Goal: Information Seeking & Learning: Check status

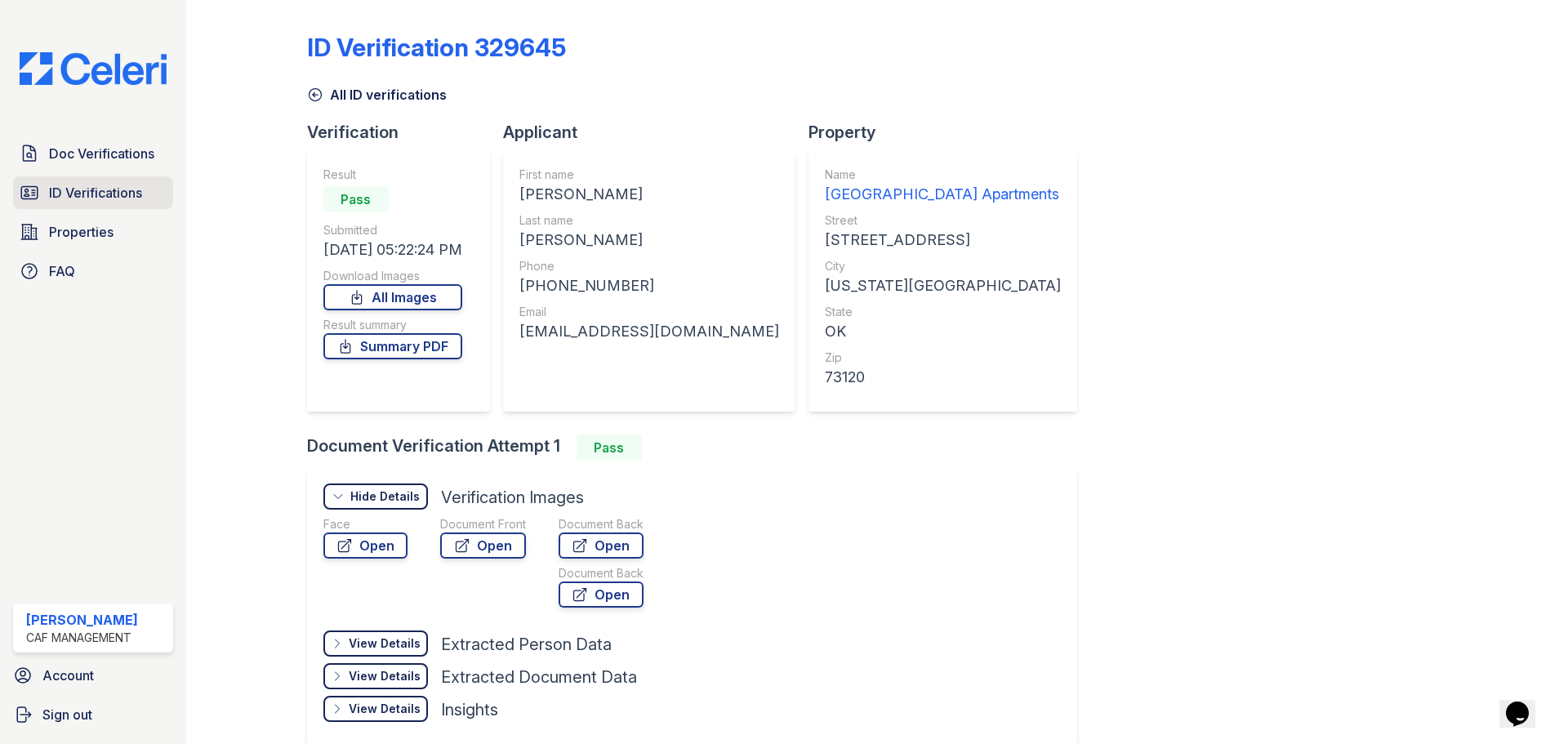
click at [65, 199] on span "ID Verifications" at bounding box center [95, 193] width 93 height 20
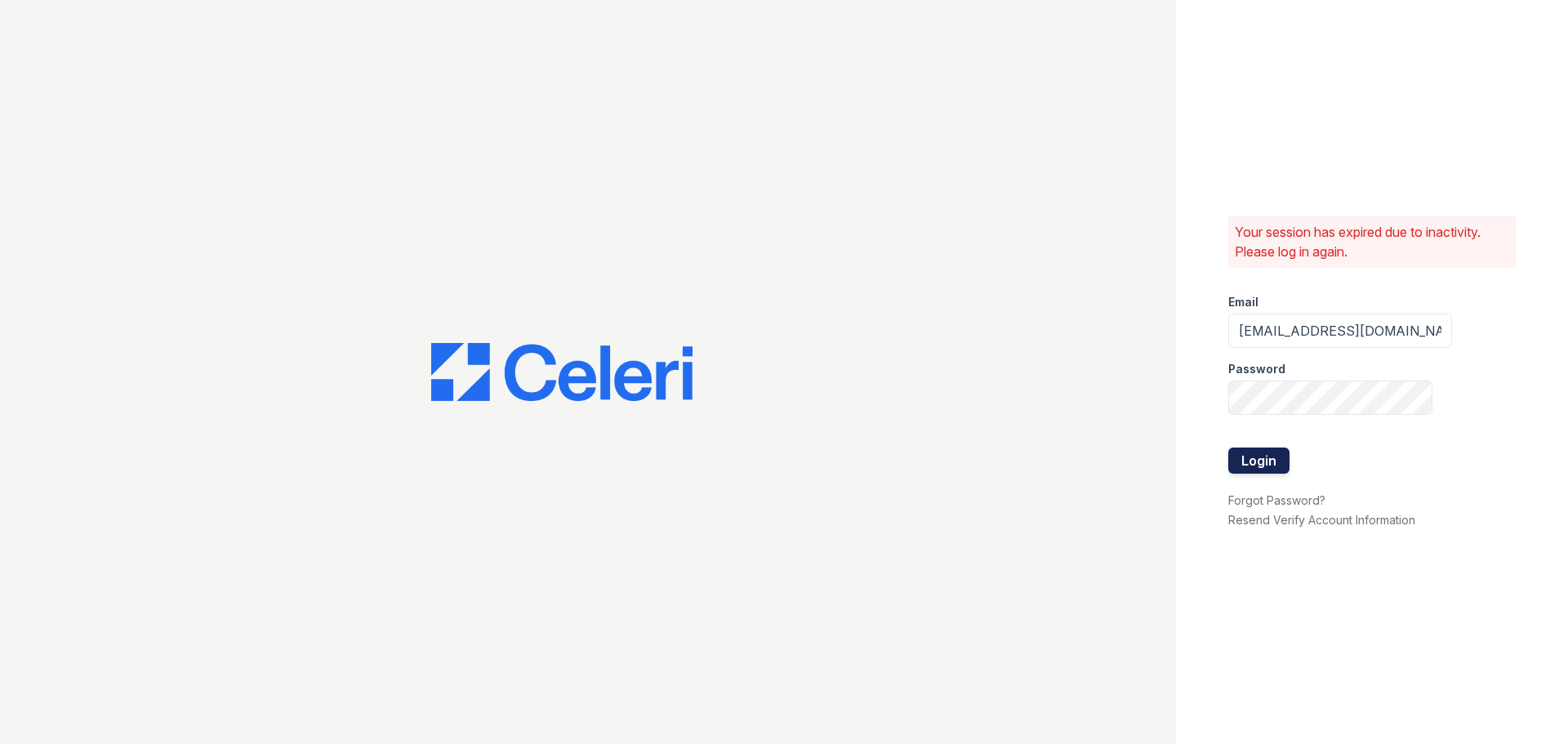
click at [1259, 455] on button "Login" at bounding box center [1259, 460] width 61 height 26
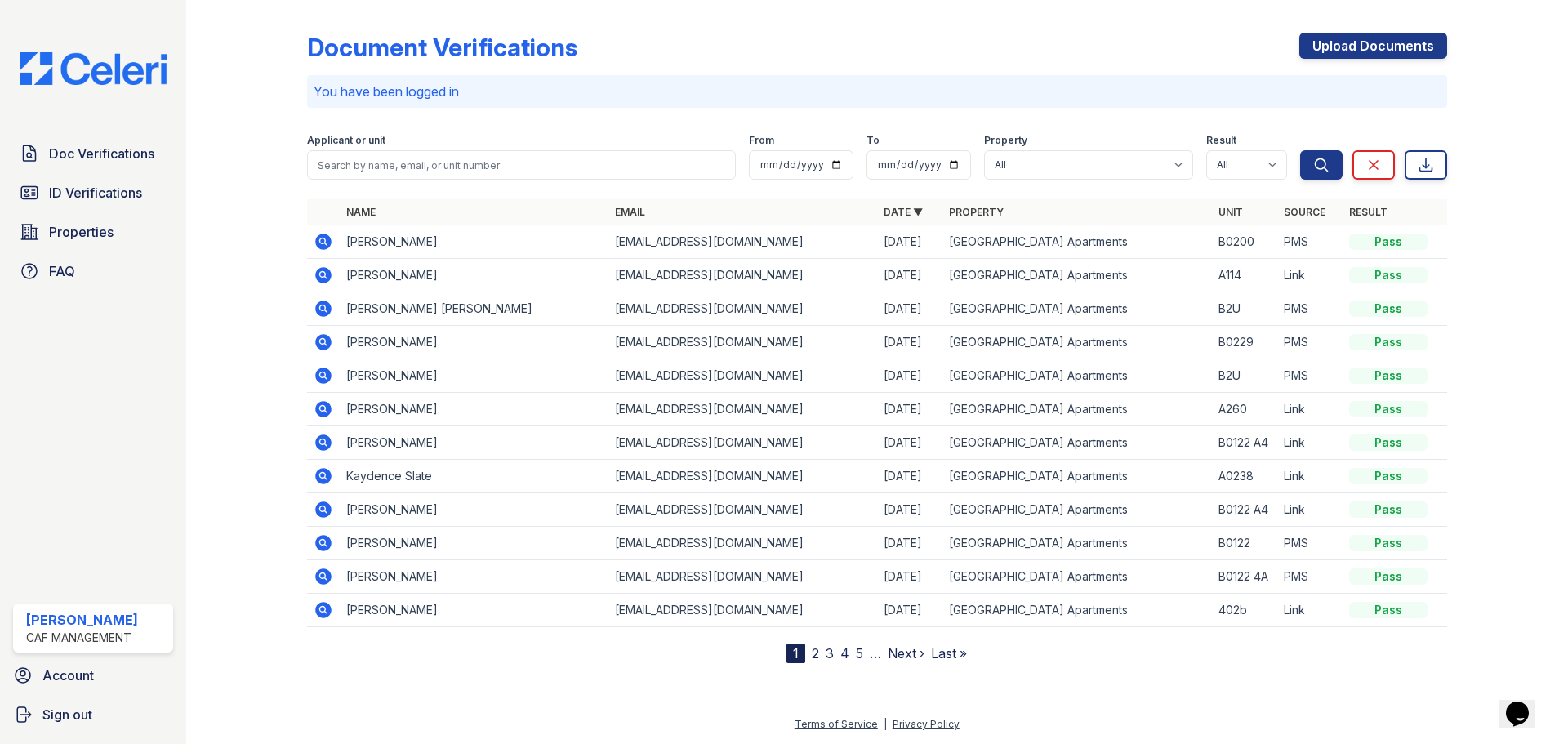
click at [325, 515] on icon at bounding box center [323, 510] width 16 height 16
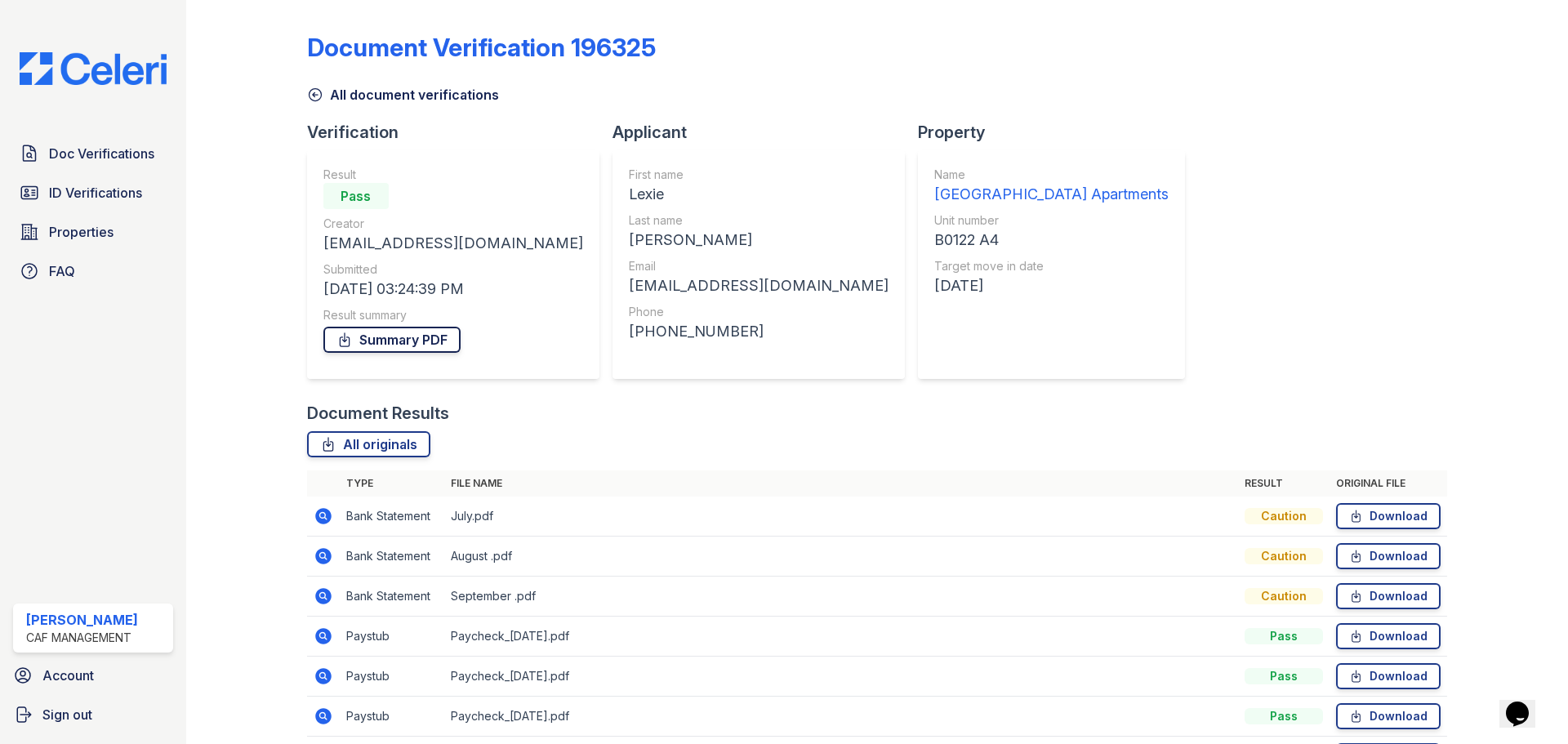
click at [362, 338] on link "Summary PDF" at bounding box center [392, 339] width 137 height 26
click at [1282, 514] on div "Caution" at bounding box center [1284, 516] width 78 height 16
click at [1336, 514] on link "Download" at bounding box center [1388, 516] width 105 height 26
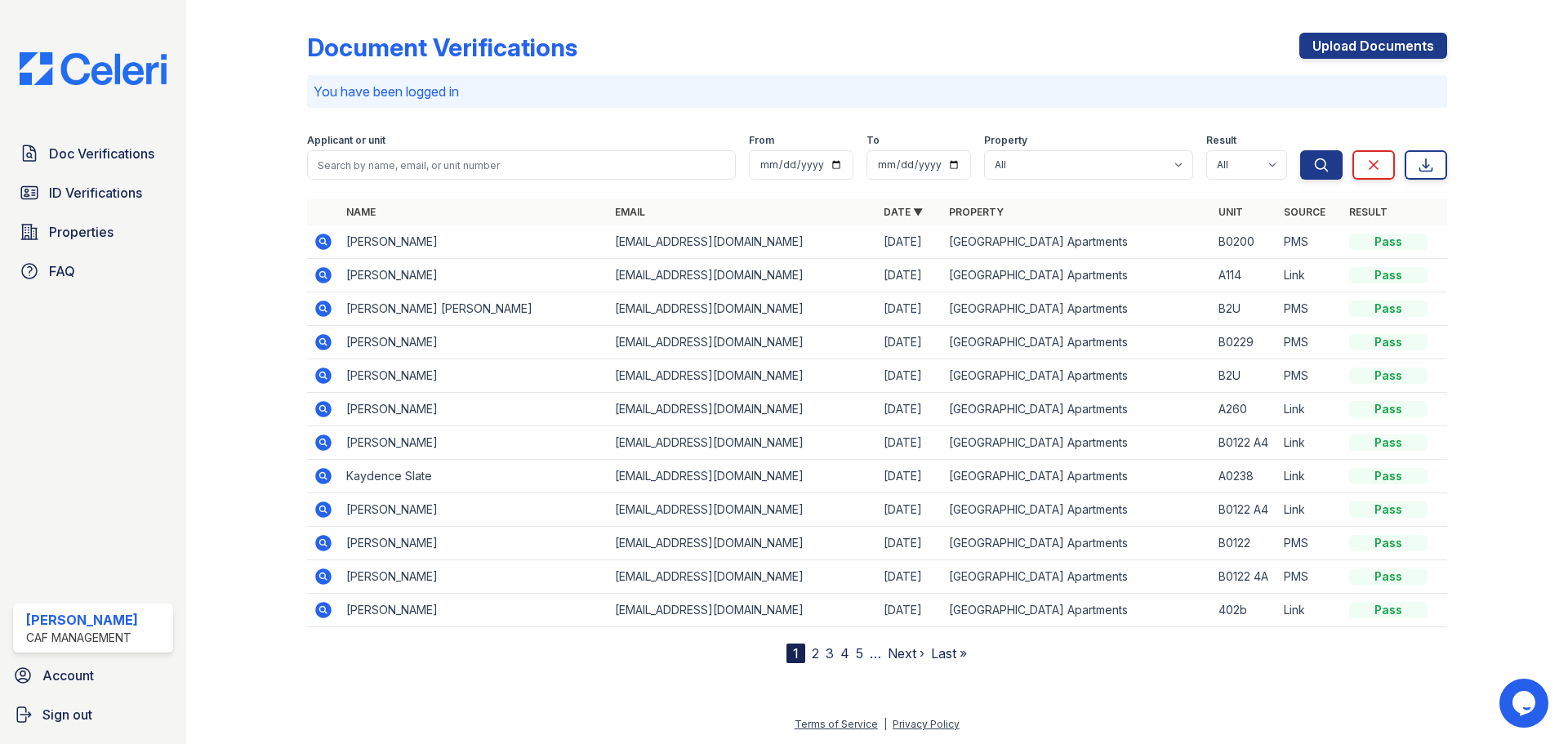
click at [321, 547] on icon at bounding box center [323, 543] width 16 height 16
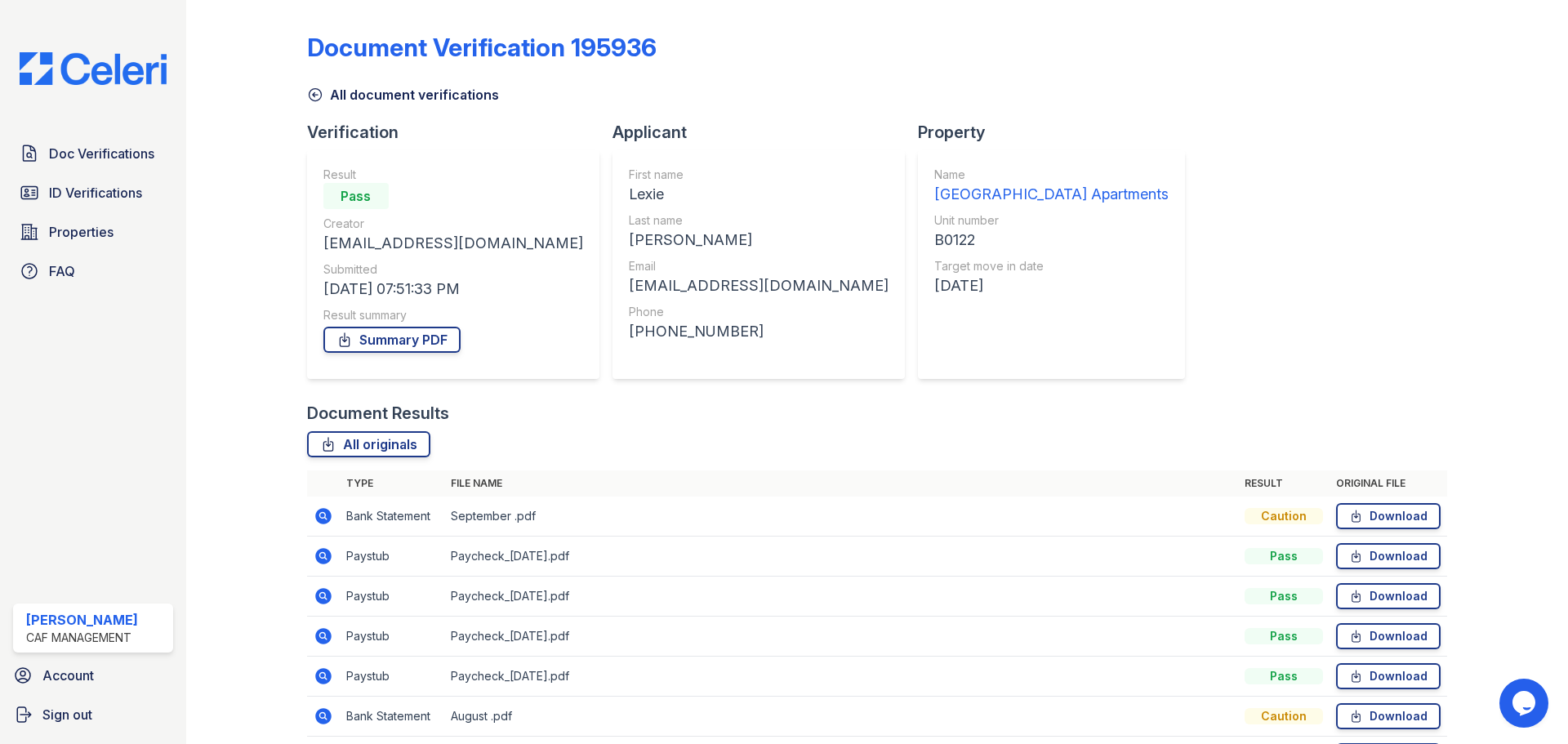
click at [313, 94] on icon at bounding box center [315, 96] width 13 height 13
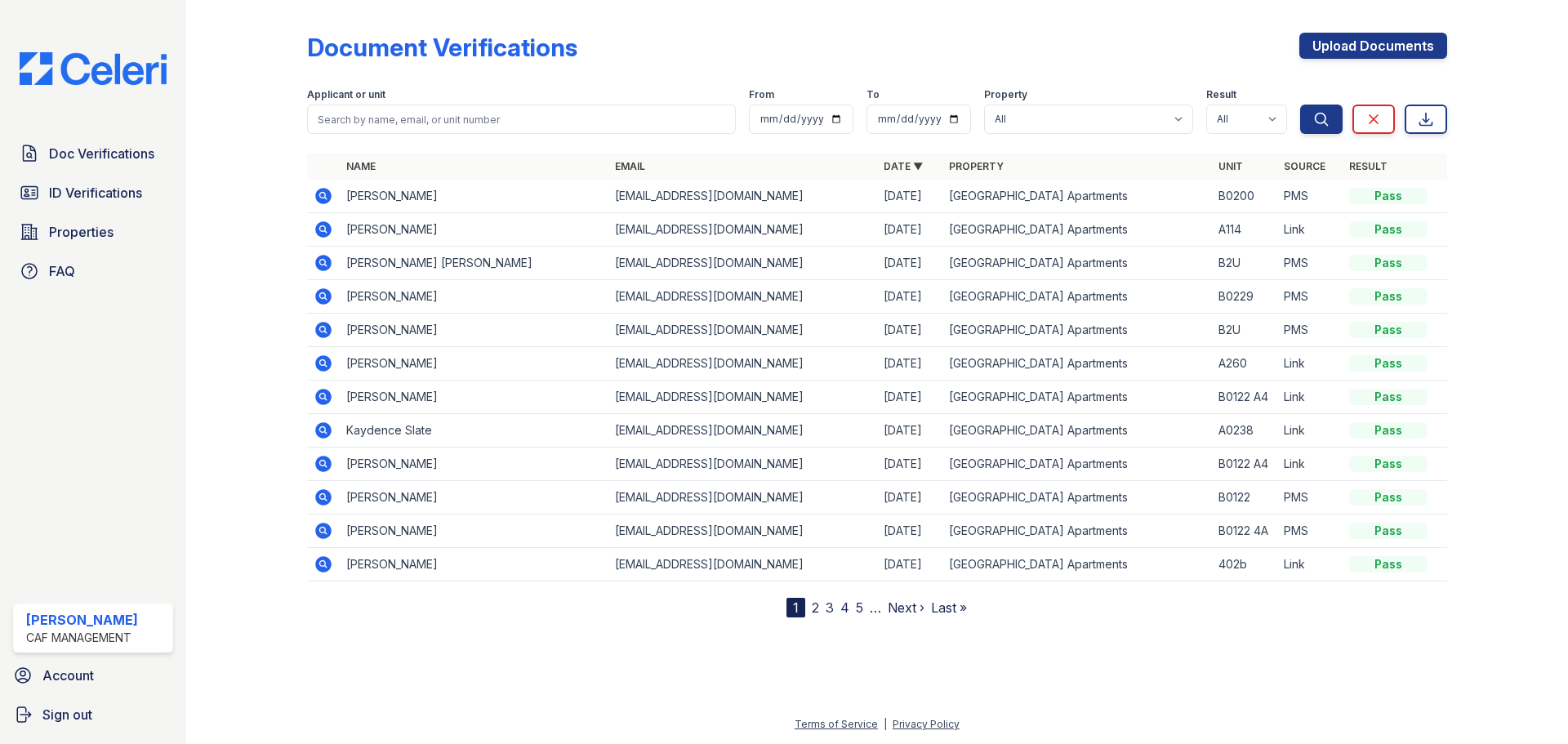
click at [326, 469] on icon at bounding box center [323, 464] width 16 height 16
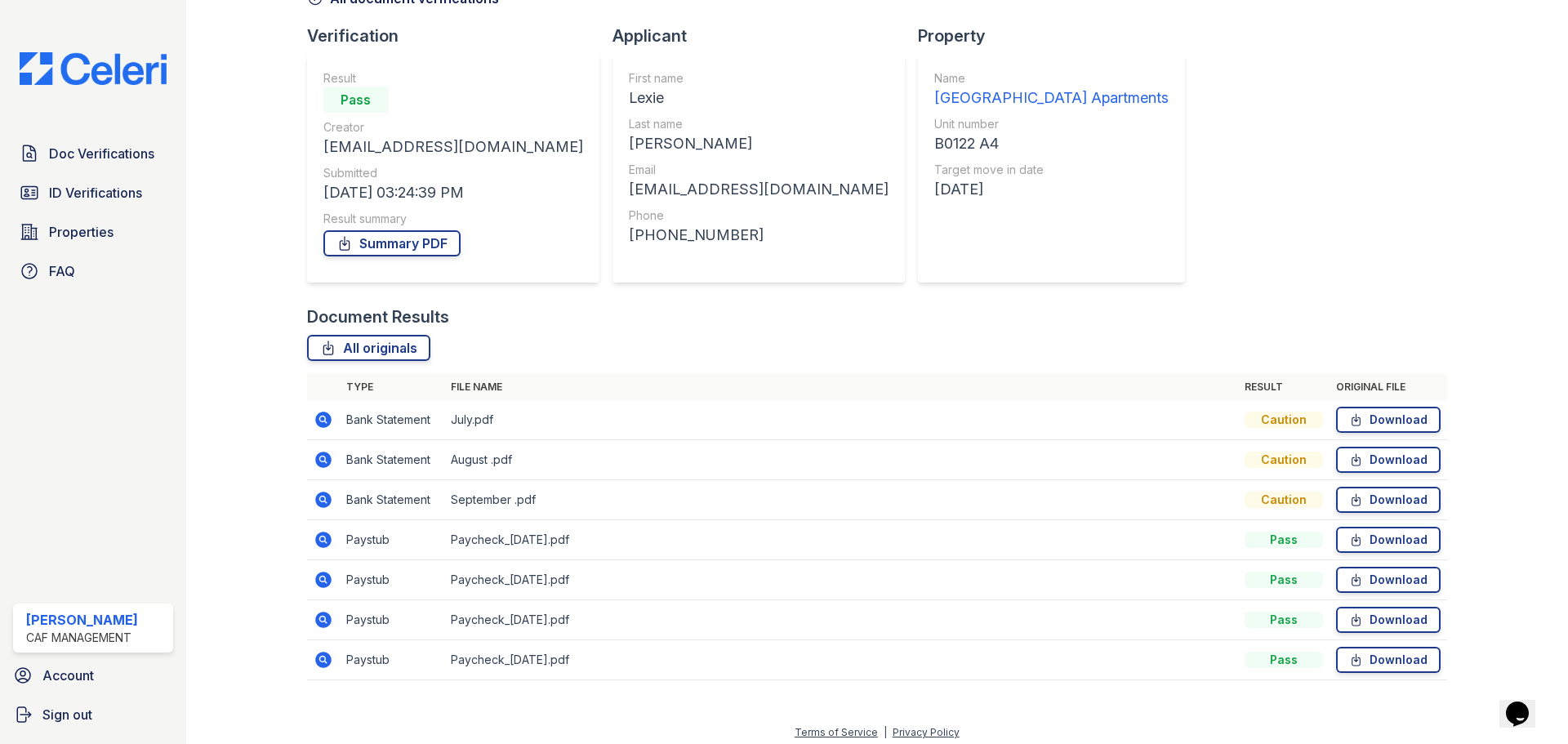
scroll to position [105, 0]
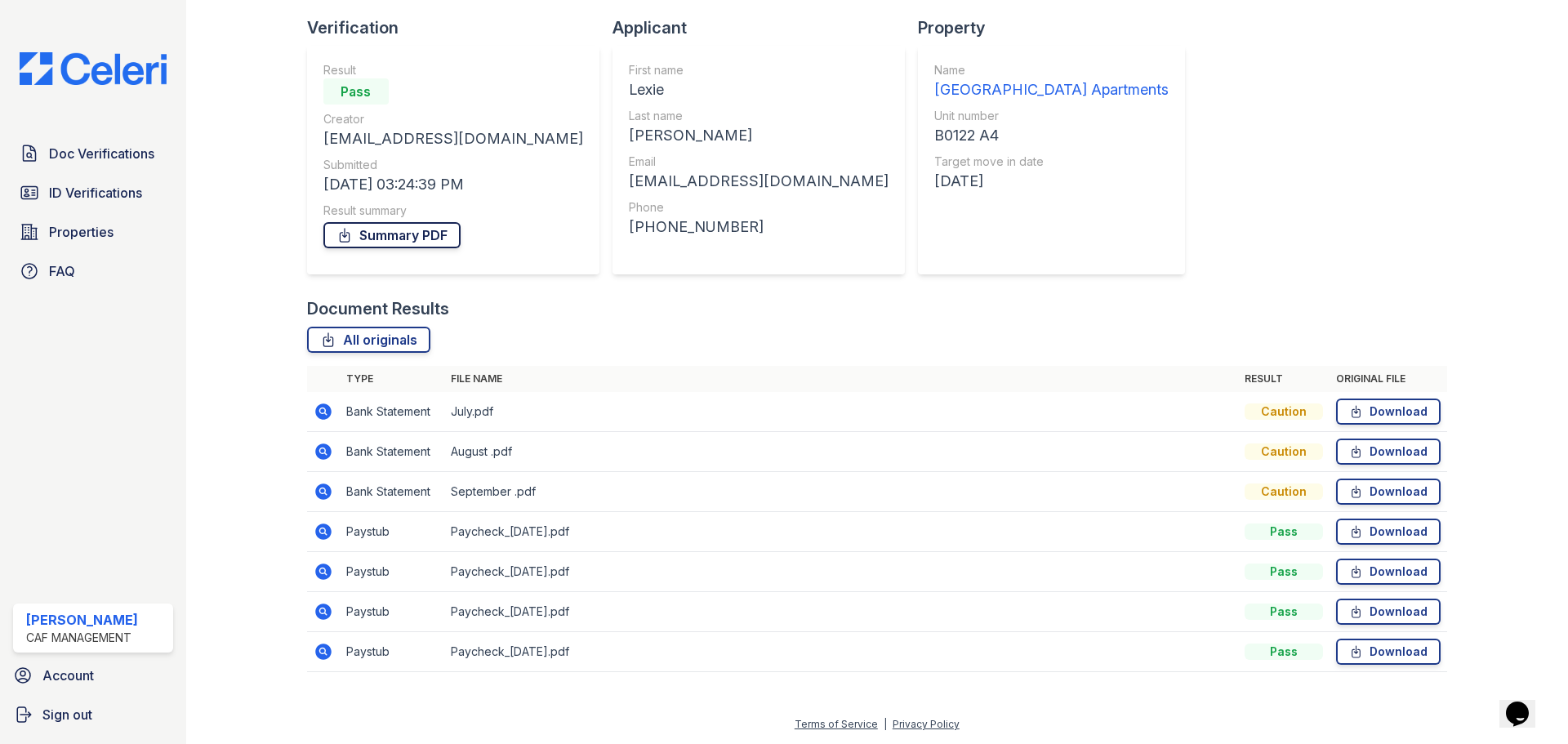
click at [428, 234] on link "Summary PDF" at bounding box center [392, 234] width 137 height 26
click at [47, 197] on link "ID Verifications" at bounding box center [92, 193] width 160 height 32
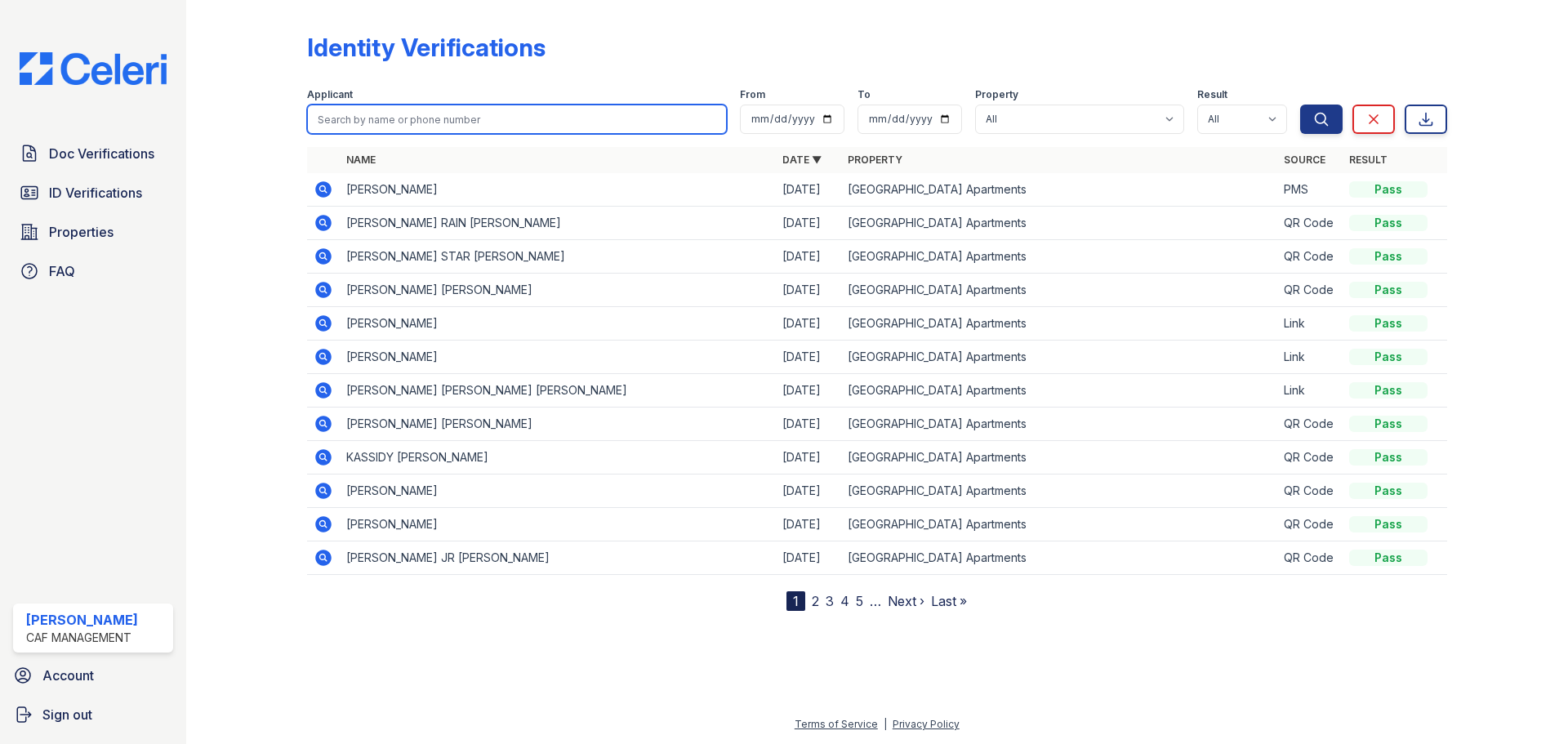
click at [378, 133] on input "search" at bounding box center [516, 119] width 420 height 30
type input "Dawson"
click at [1300, 105] on button "Search" at bounding box center [1321, 119] width 42 height 30
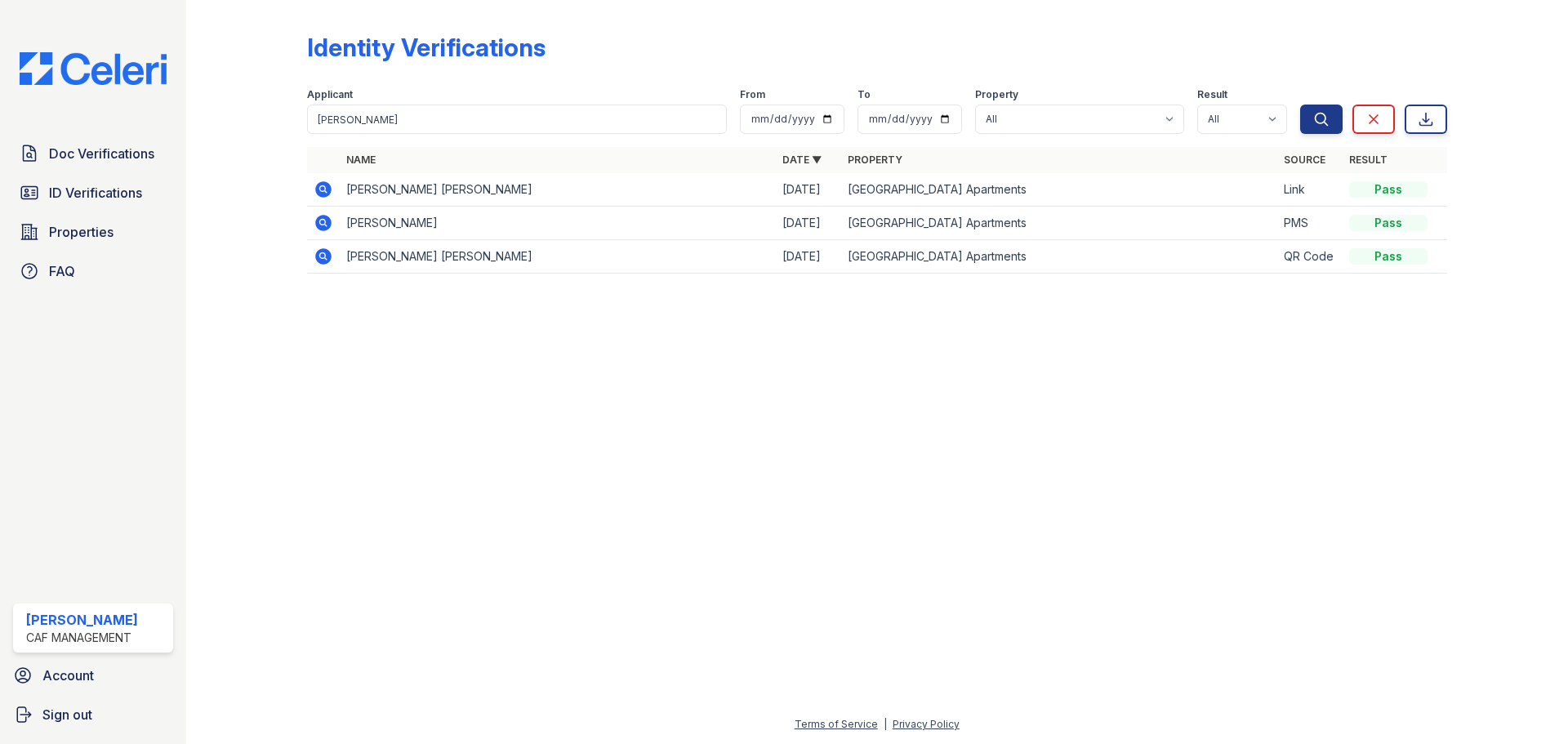
click at [324, 194] on icon at bounding box center [323, 189] width 16 height 16
click at [318, 264] on icon at bounding box center [324, 256] width 20 height 20
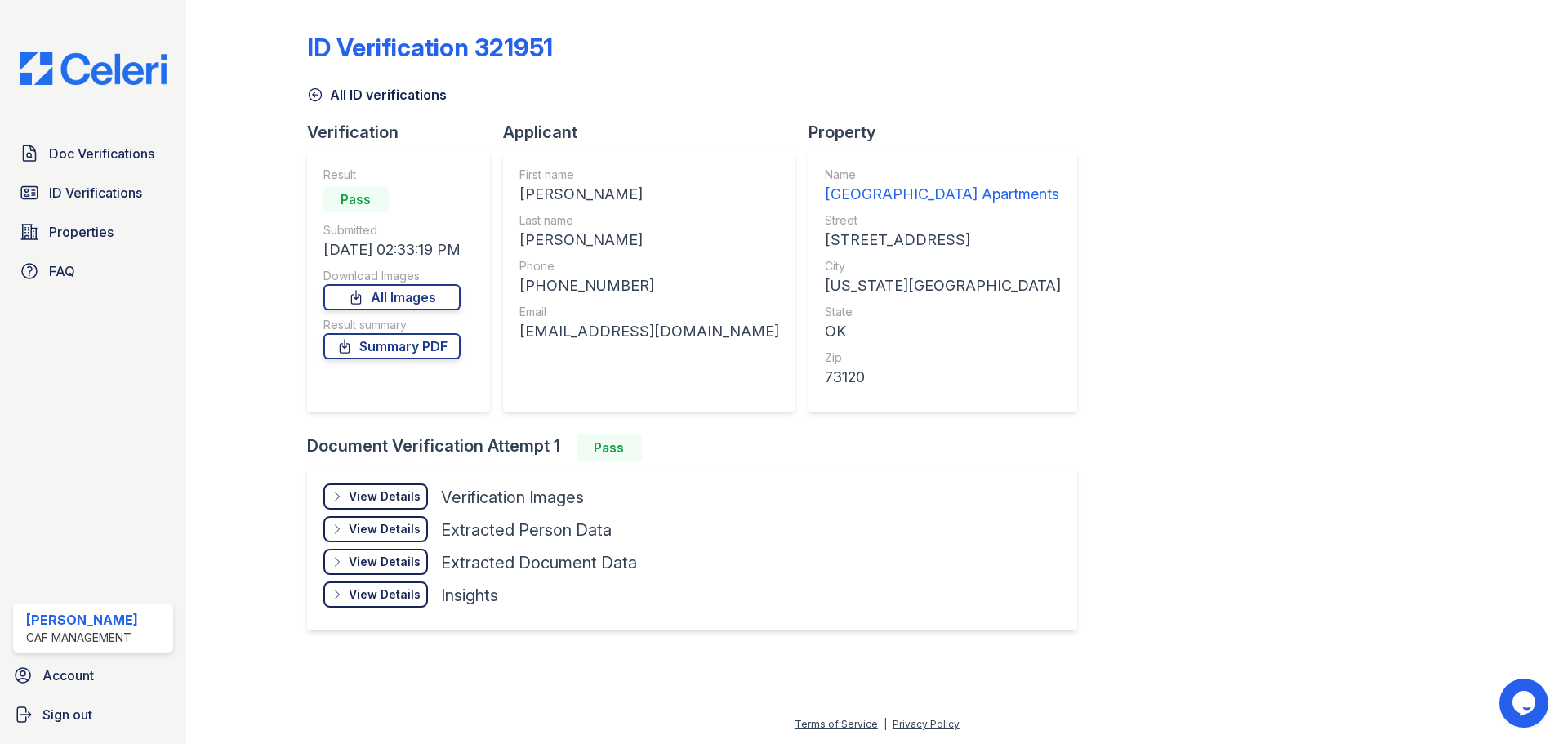
click at [354, 500] on div "View Details" at bounding box center [385, 496] width 72 height 16
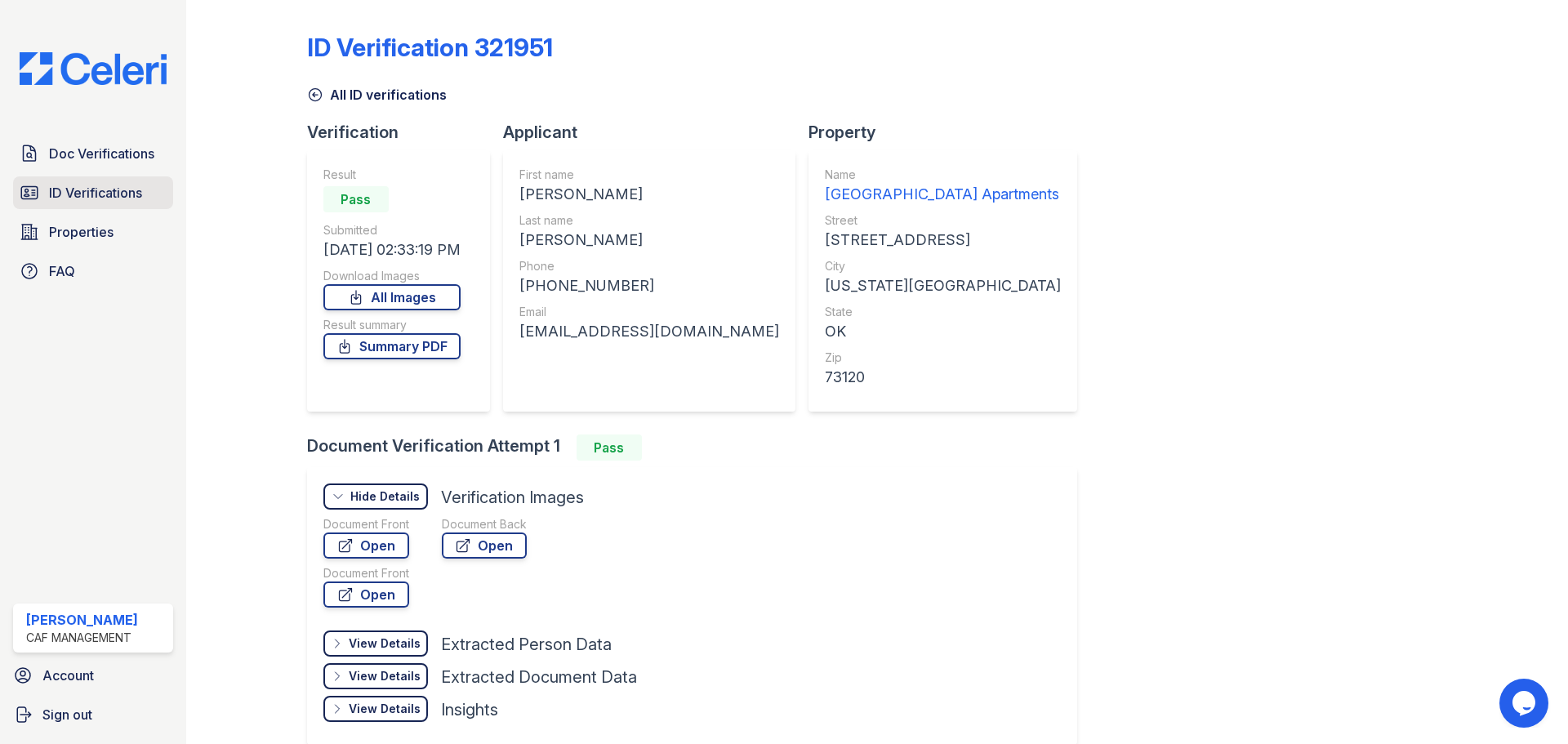
click at [60, 206] on link "ID Verifications" at bounding box center [92, 193] width 160 height 32
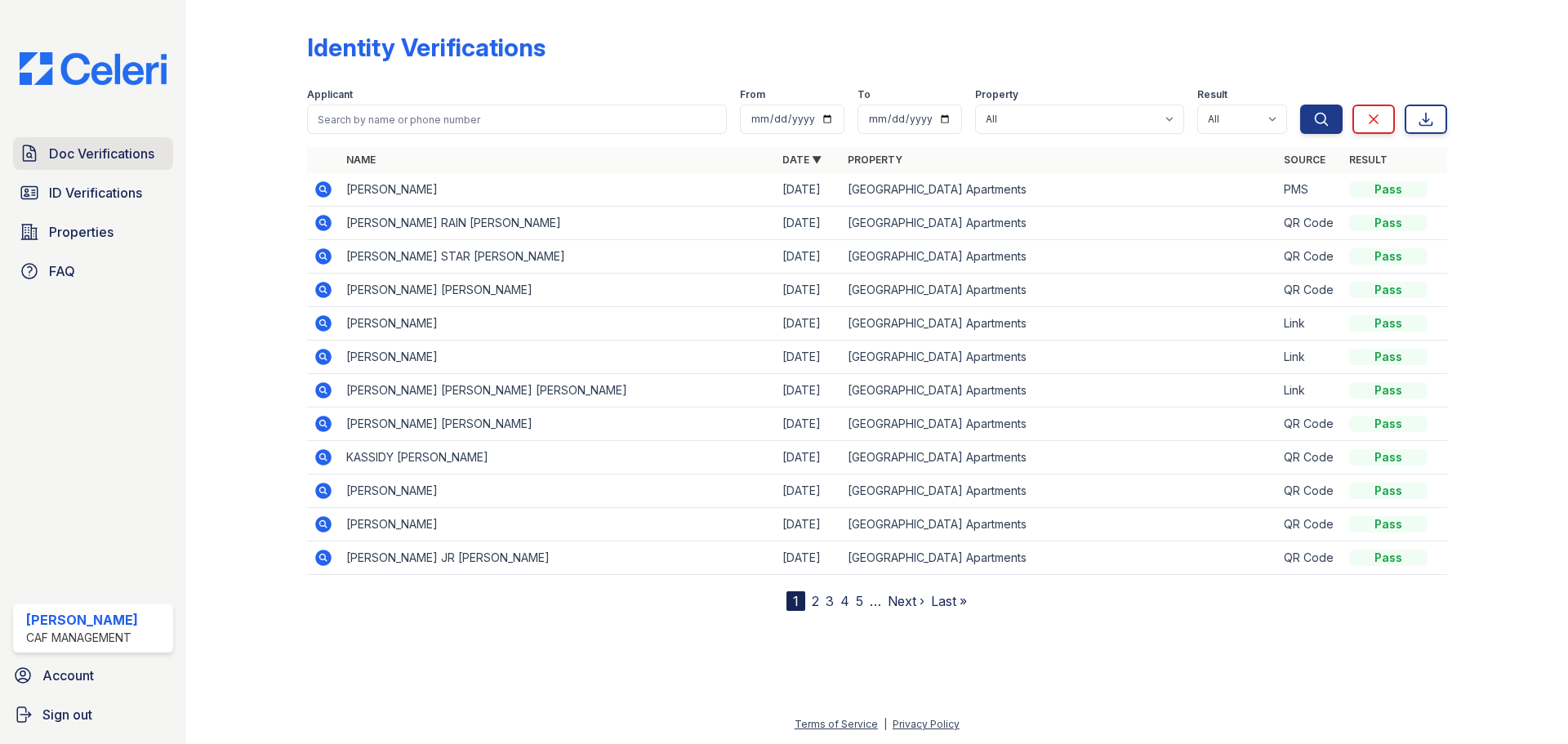
click at [96, 146] on span "Doc Verifications" at bounding box center [101, 153] width 106 height 20
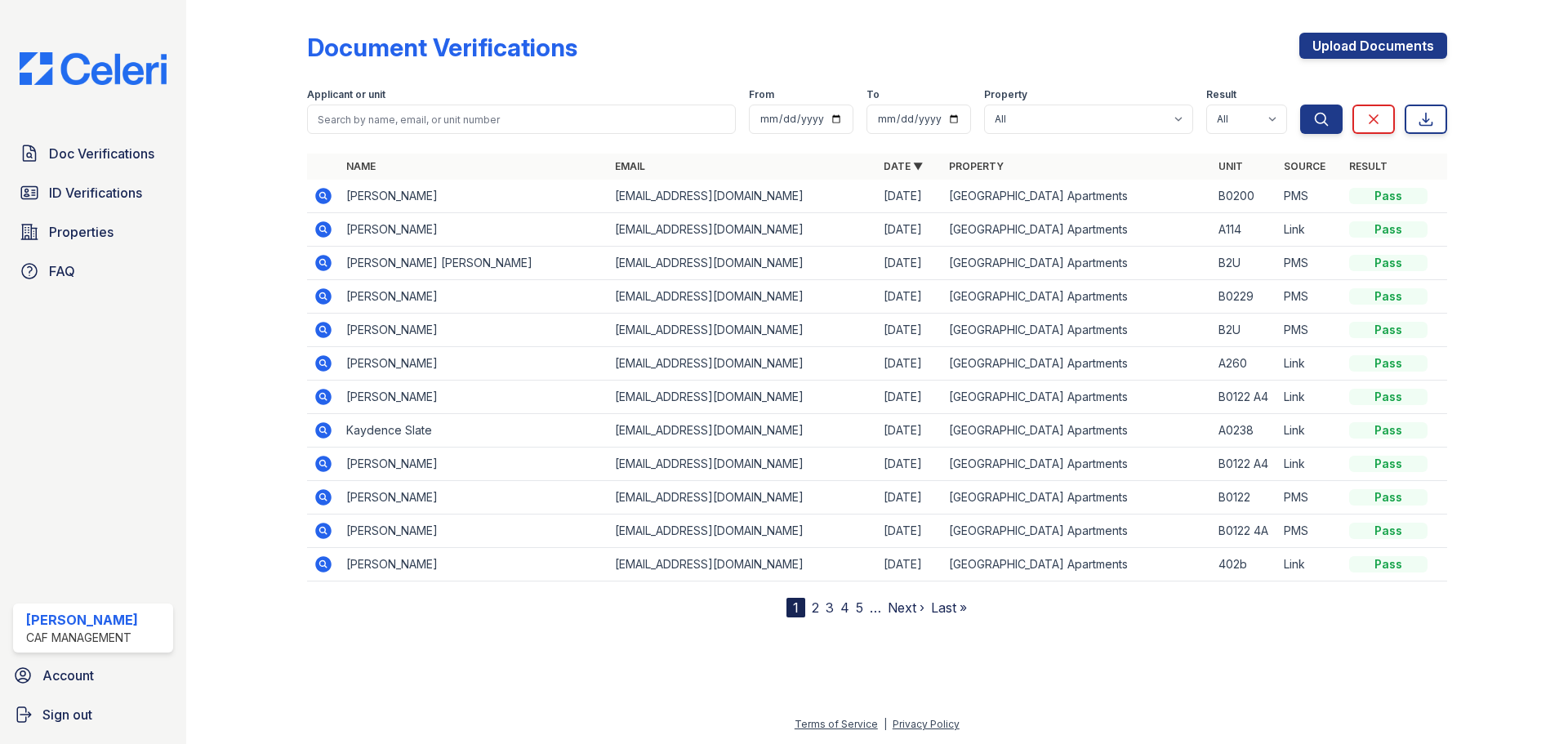
click at [326, 398] on icon at bounding box center [323, 397] width 16 height 16
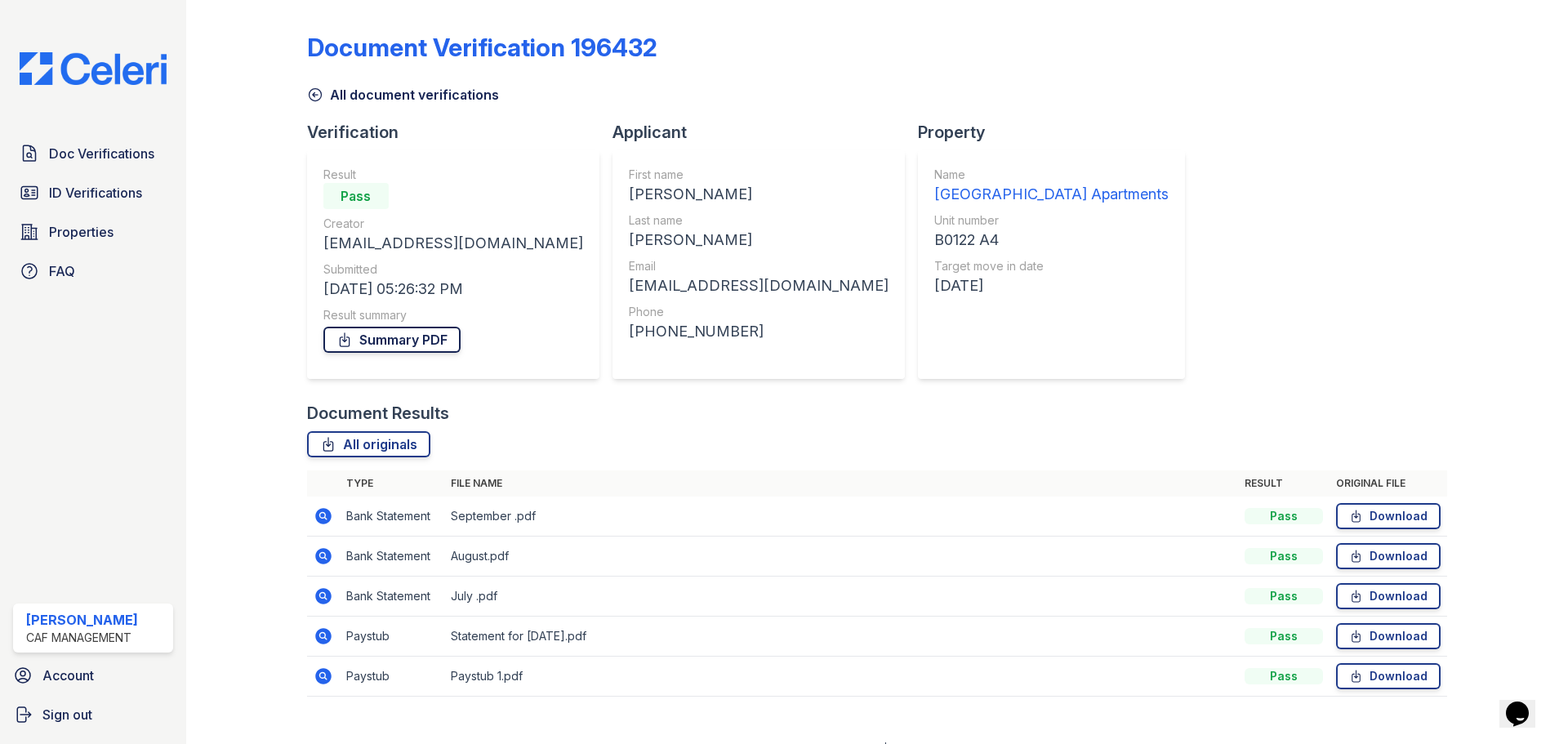
click at [426, 337] on link "Summary PDF" at bounding box center [392, 339] width 137 height 26
click at [136, 192] on span "ID Verifications" at bounding box center [95, 193] width 93 height 20
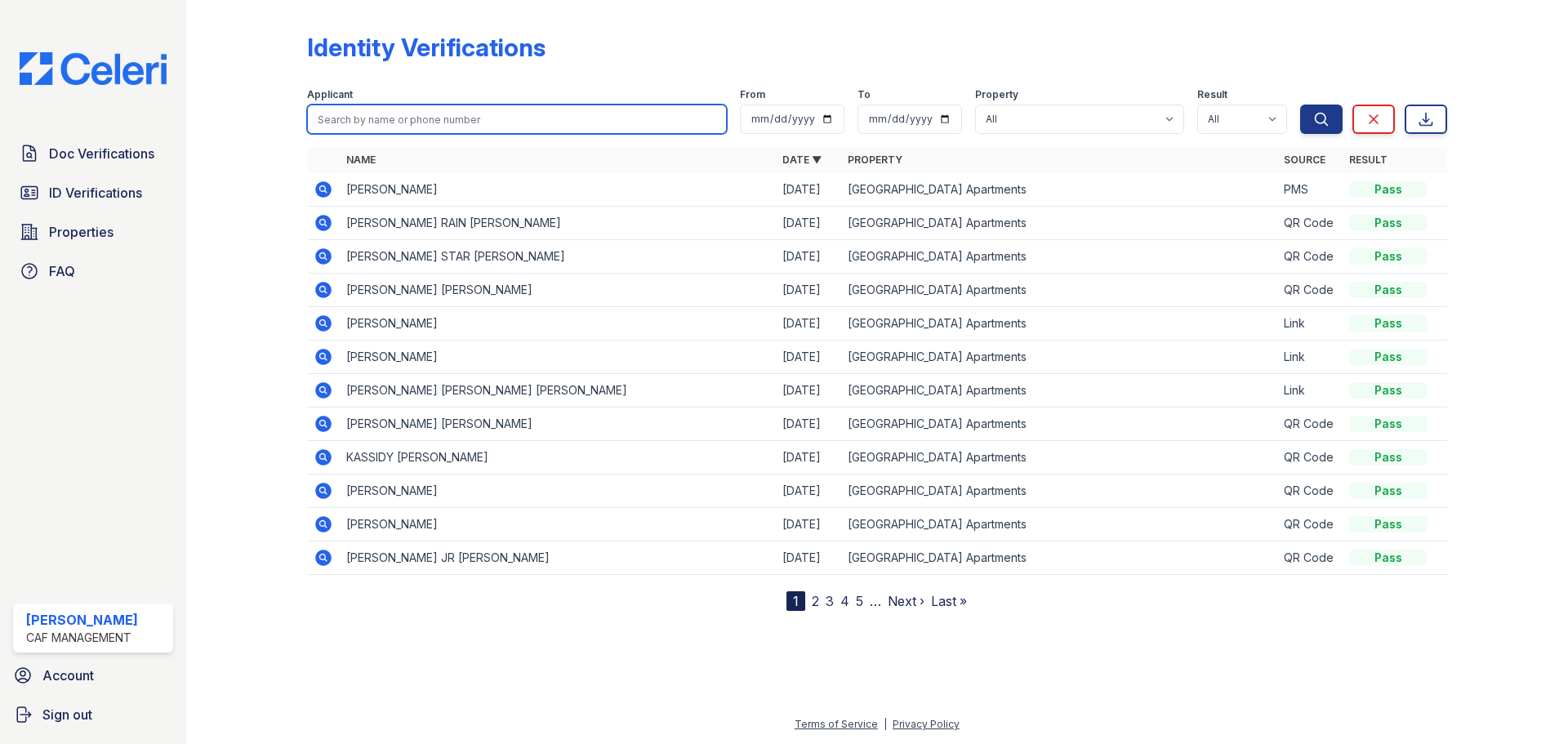
click at [597, 116] on input "search" at bounding box center [516, 119] width 420 height 30
type input "Lexie \"
click at [1300, 105] on button "Search" at bounding box center [1321, 119] width 42 height 30
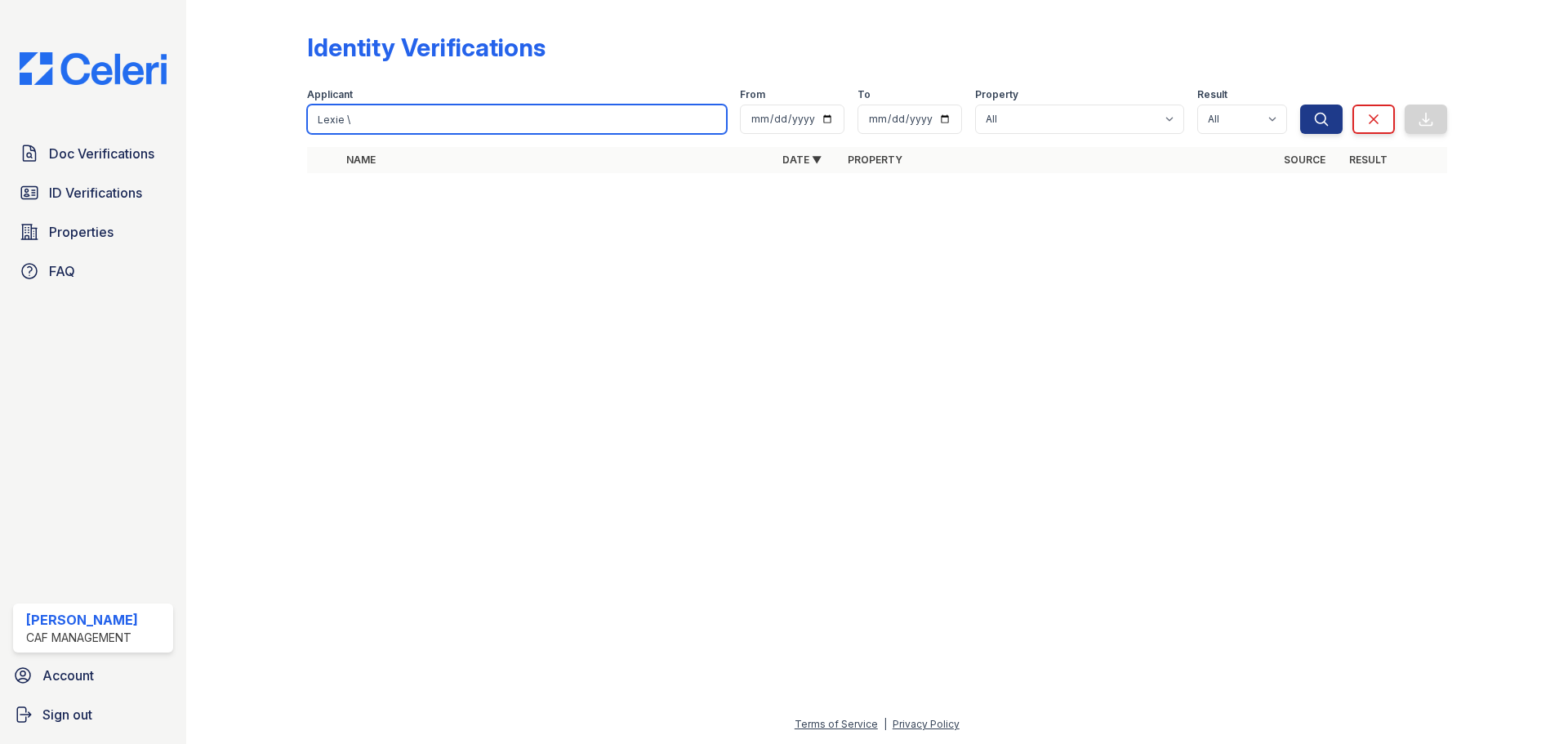
click at [593, 113] on input "Lexie \" at bounding box center [516, 119] width 420 height 30
type input "Lexie"
click at [1300, 105] on button "Search" at bounding box center [1321, 119] width 42 height 30
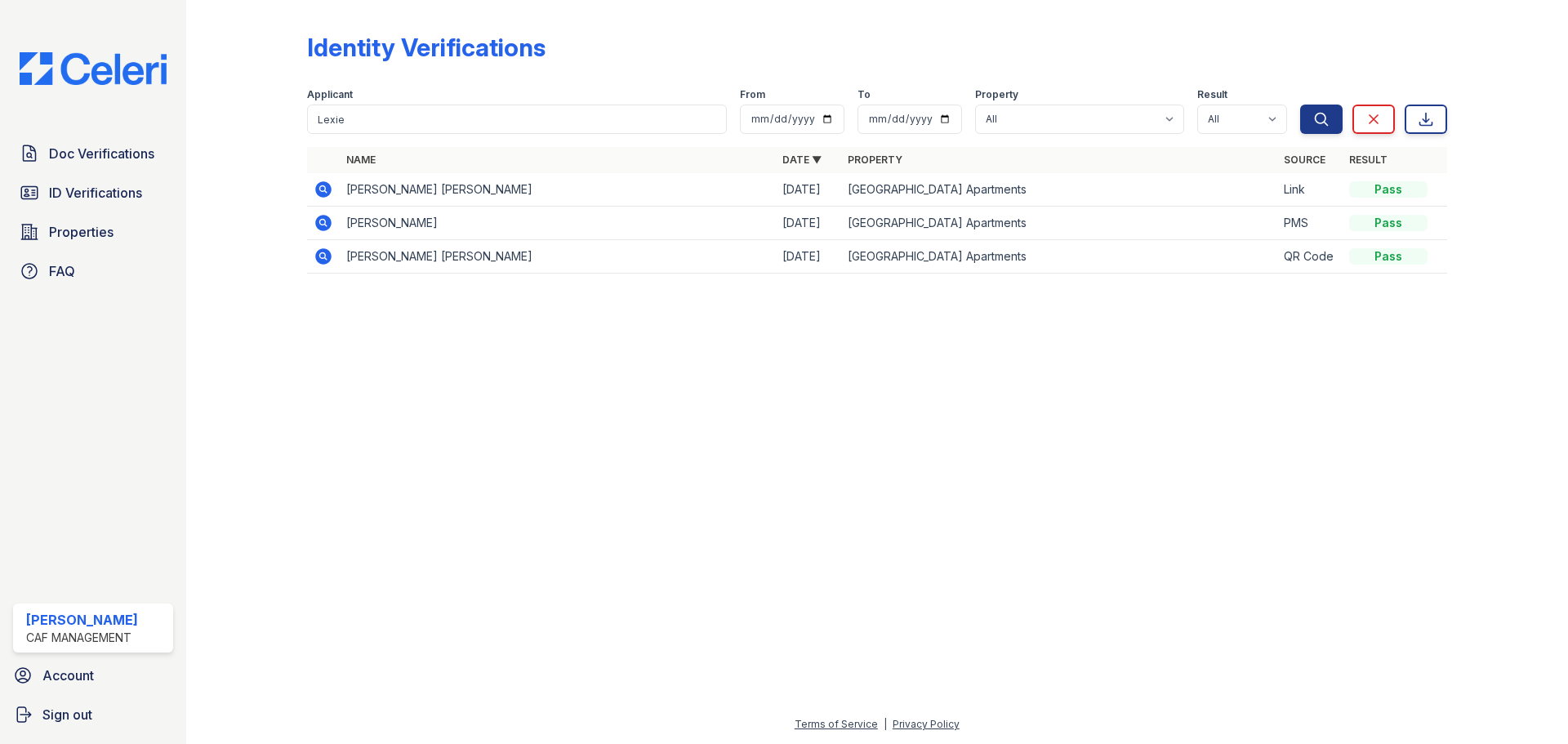
click at [325, 197] on icon at bounding box center [323, 189] width 16 height 16
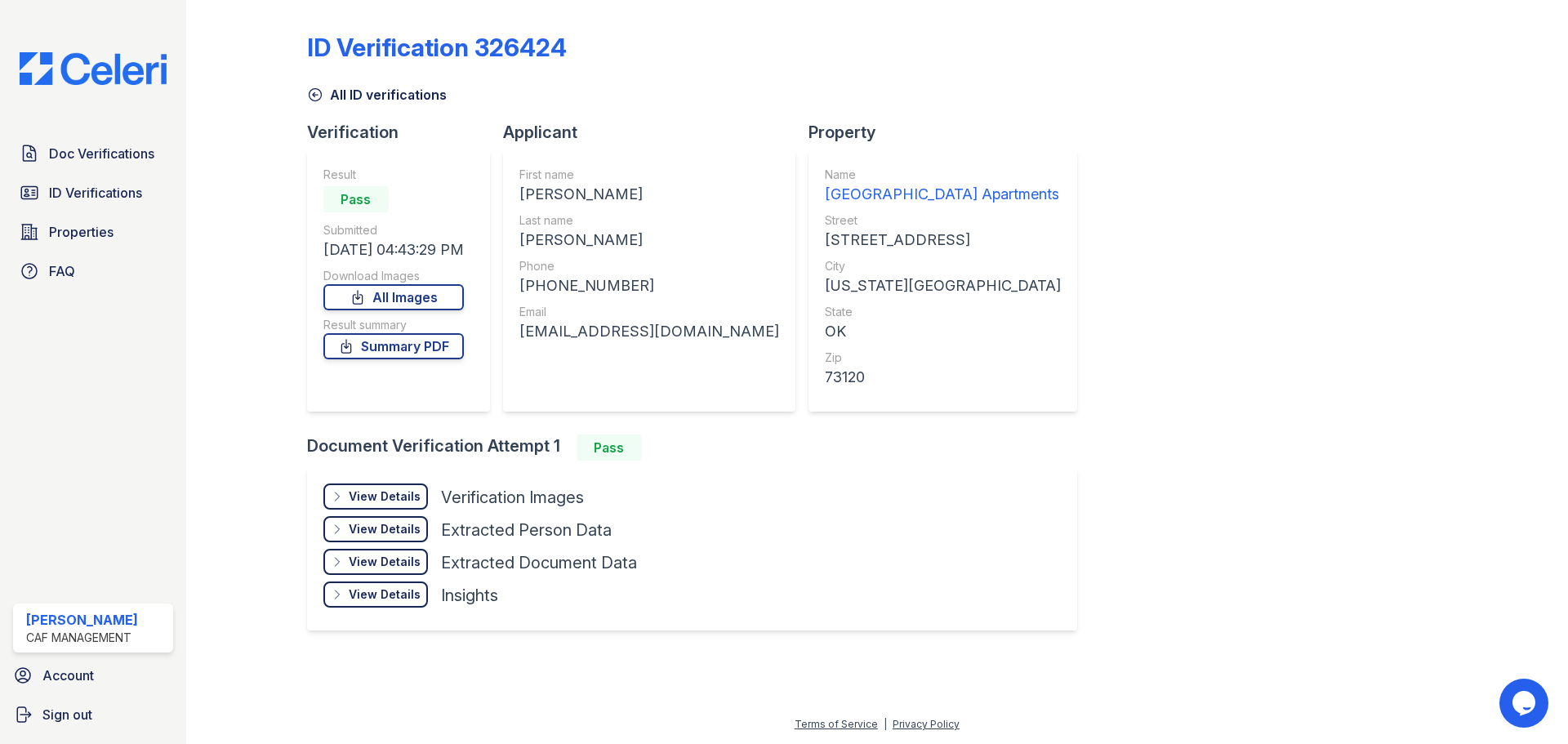
click at [371, 500] on div "View Details" at bounding box center [385, 496] width 72 height 16
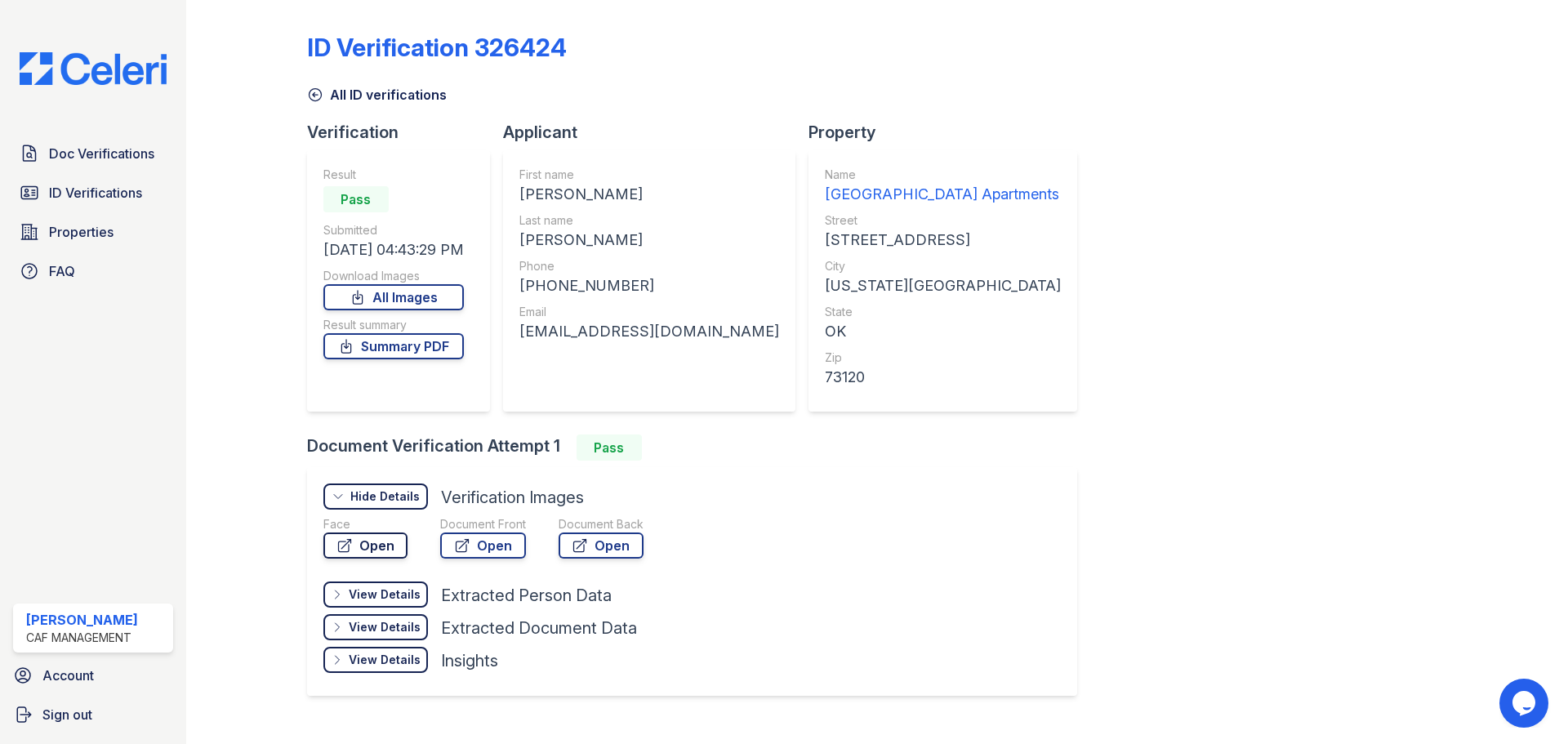
click at [355, 541] on link "Open" at bounding box center [364, 545] width 84 height 26
click at [451, 552] on link "Open" at bounding box center [483, 545] width 86 height 26
click at [105, 199] on span "ID Verifications" at bounding box center [95, 193] width 93 height 20
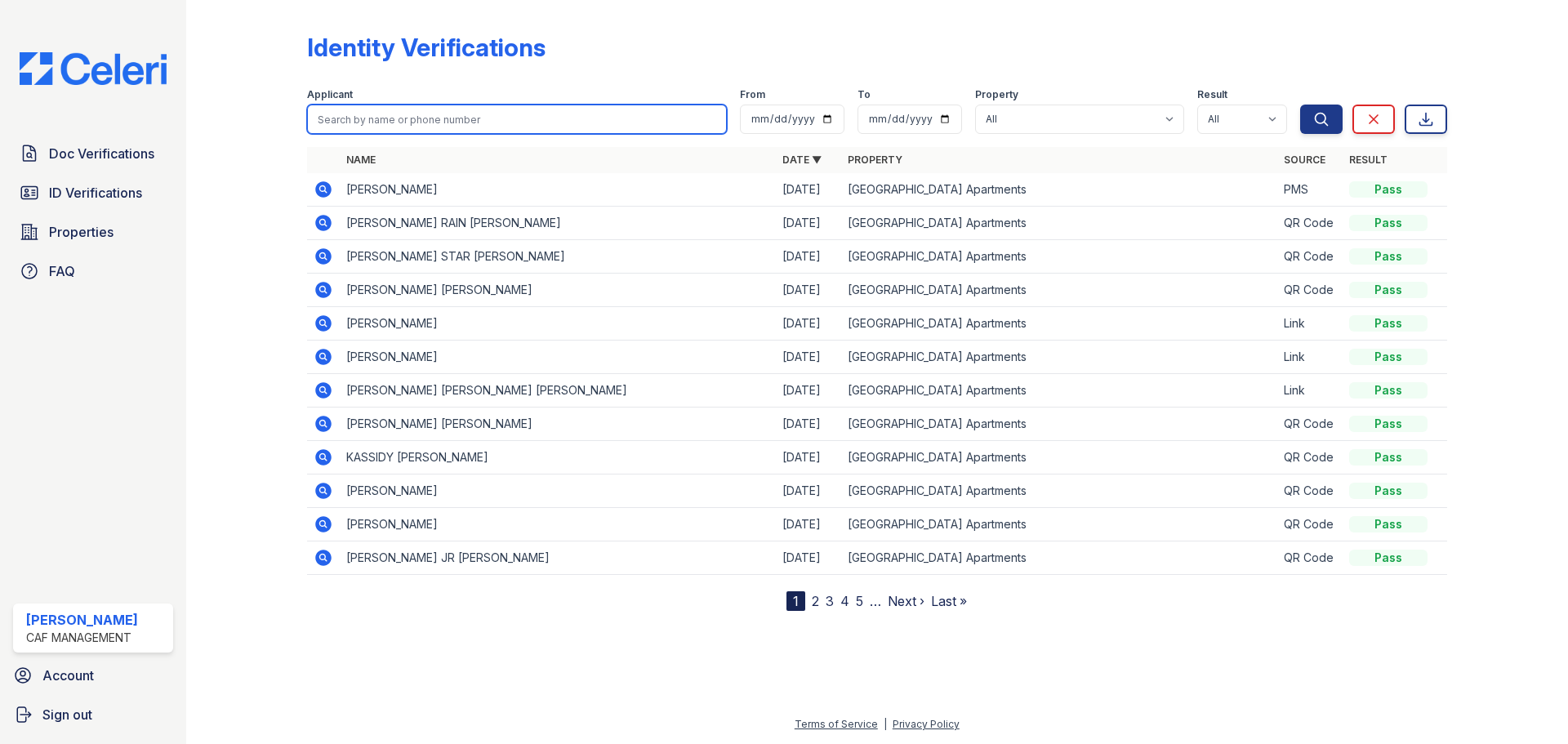
click at [462, 109] on input "search" at bounding box center [516, 119] width 420 height 30
click at [413, 117] on input "search" at bounding box center [516, 119] width 420 height 30
type input "Dawson"
click at [1300, 105] on button "Search" at bounding box center [1321, 119] width 42 height 30
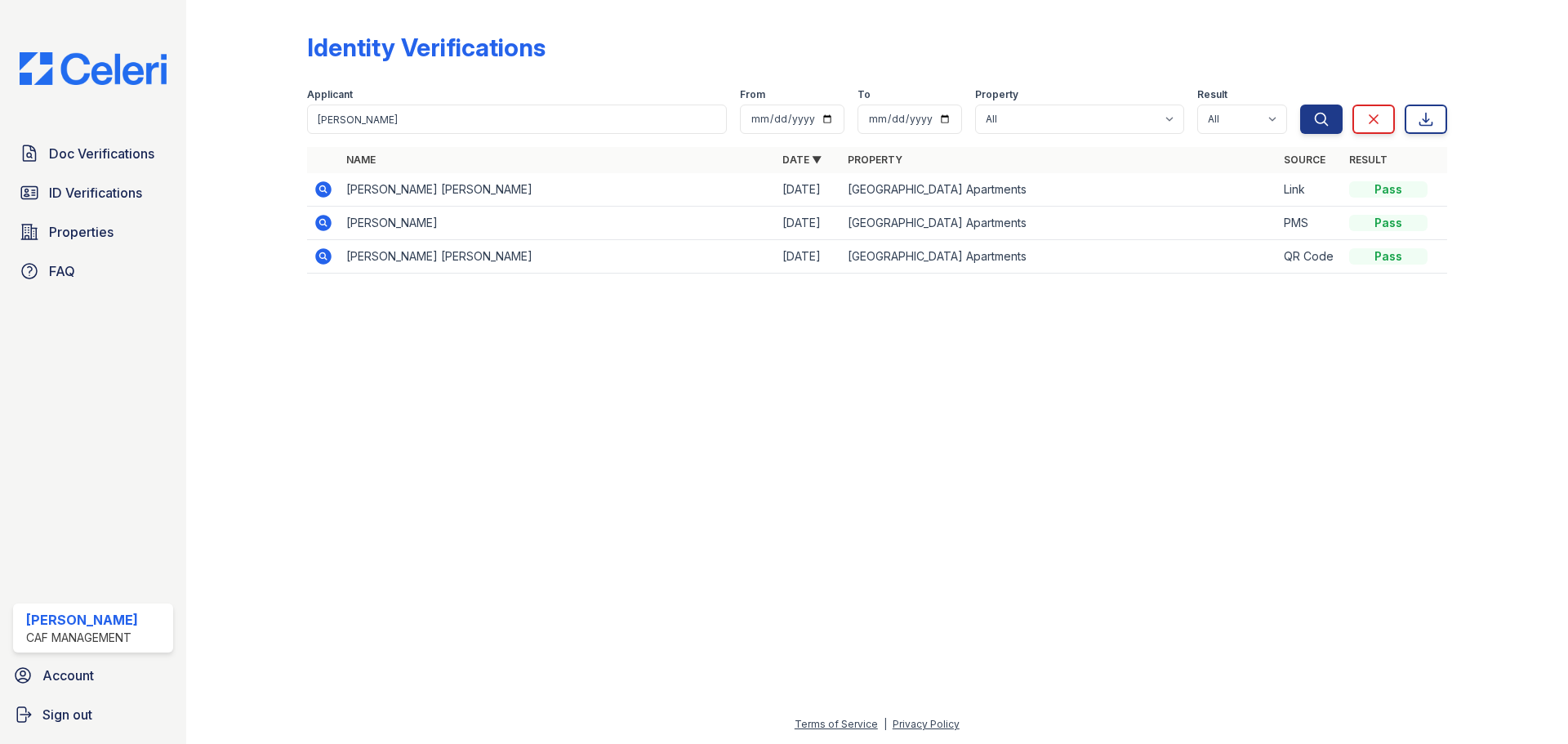
click at [321, 183] on icon at bounding box center [323, 189] width 16 height 16
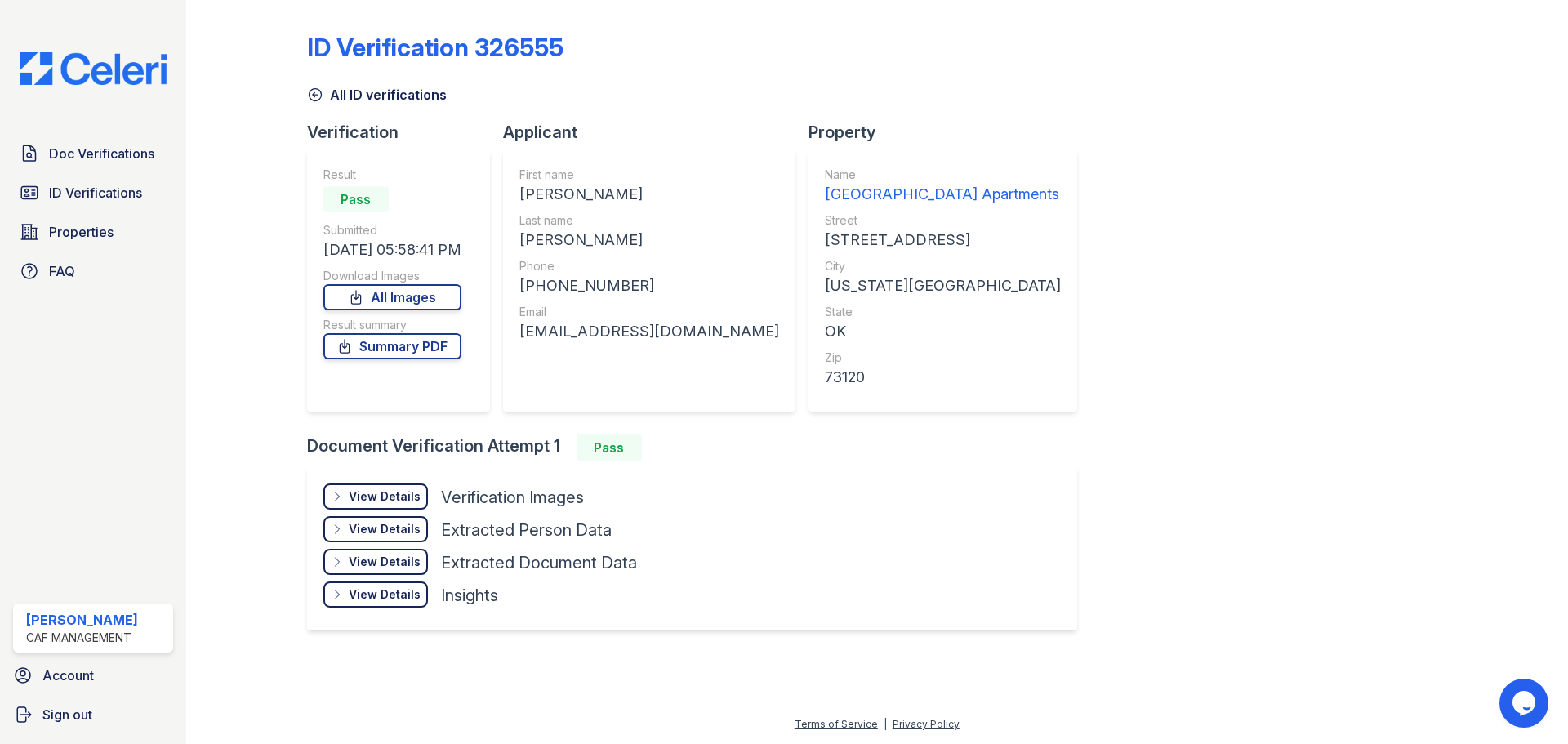
click at [397, 505] on div "View Details Details" at bounding box center [375, 496] width 105 height 26
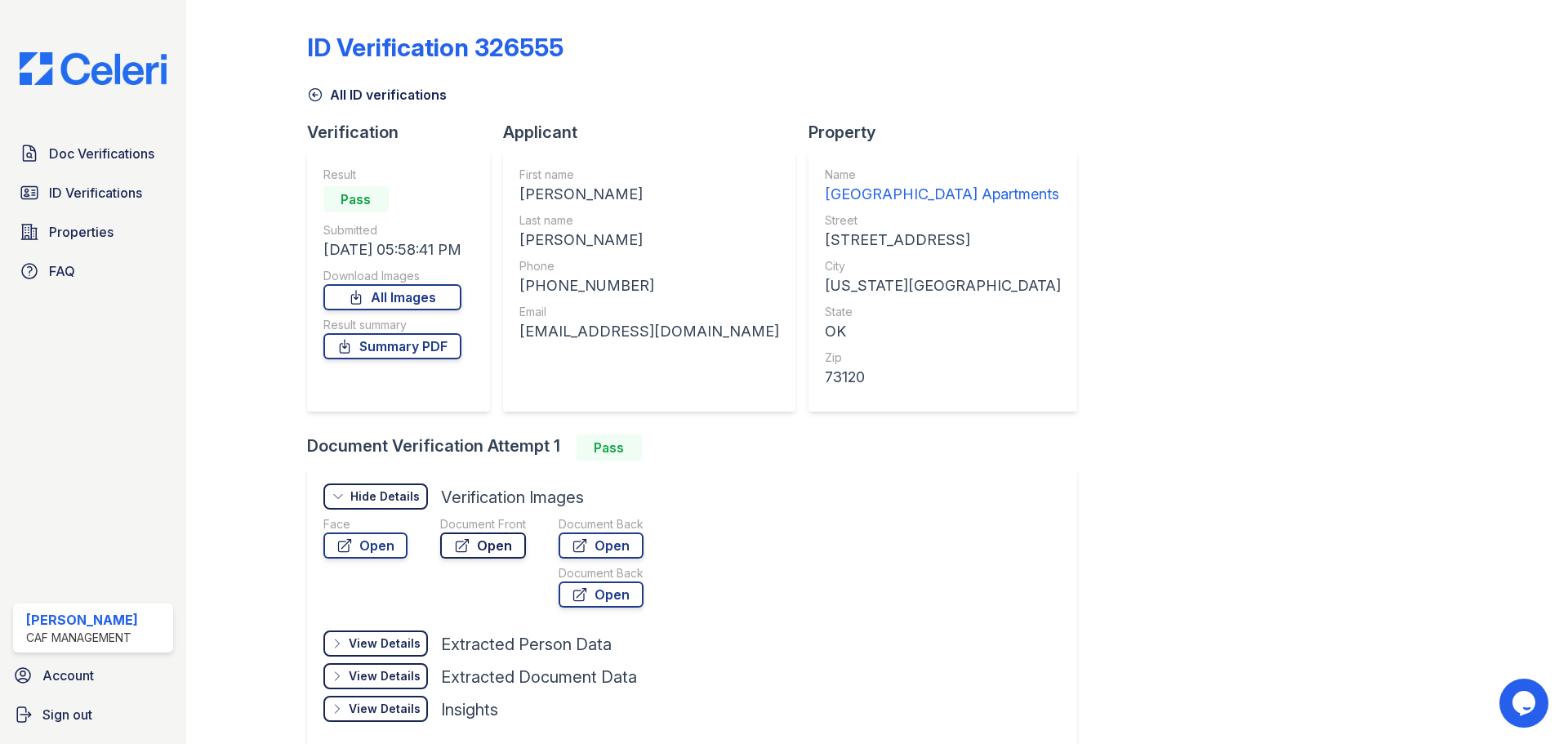
click at [480, 555] on link "Open" at bounding box center [483, 545] width 86 height 26
